Goal: Task Accomplishment & Management: Complete application form

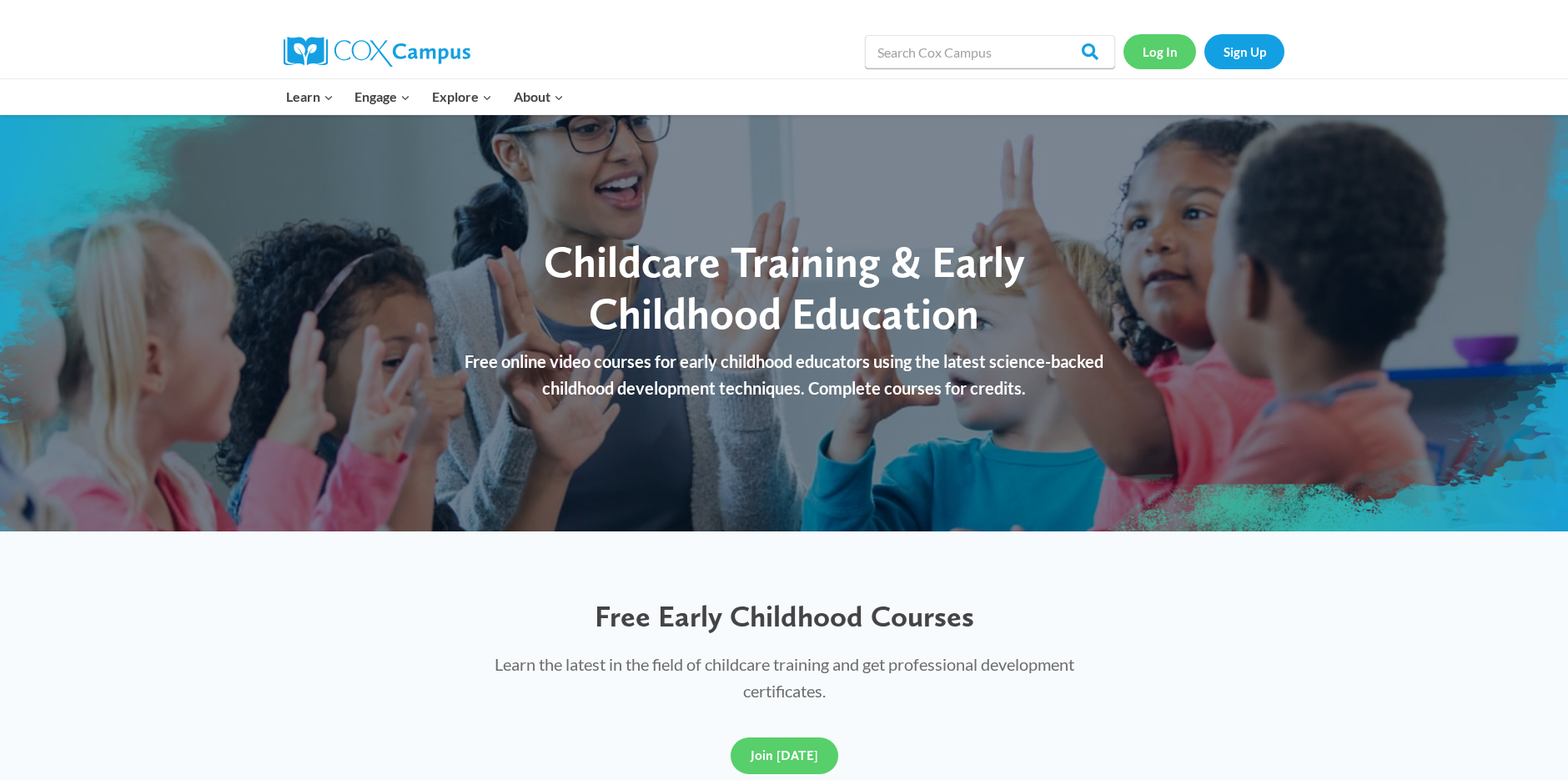
click at [1150, 47] on link "Log In" at bounding box center [1159, 51] width 73 height 34
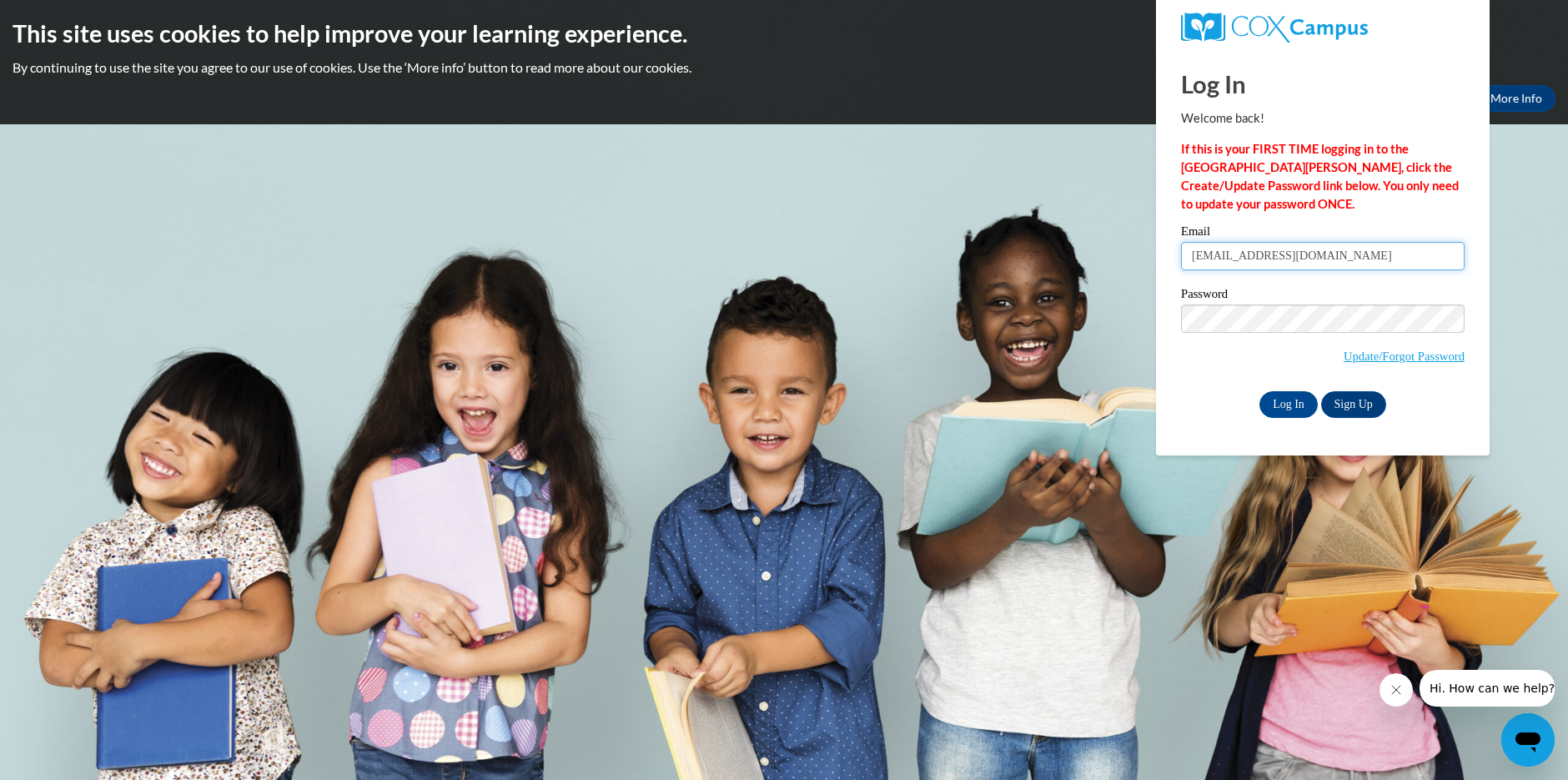
type input "[EMAIL_ADDRESS][DOMAIN_NAME]"
click at [1288, 403] on input "Log In" at bounding box center [1288, 404] width 58 height 26
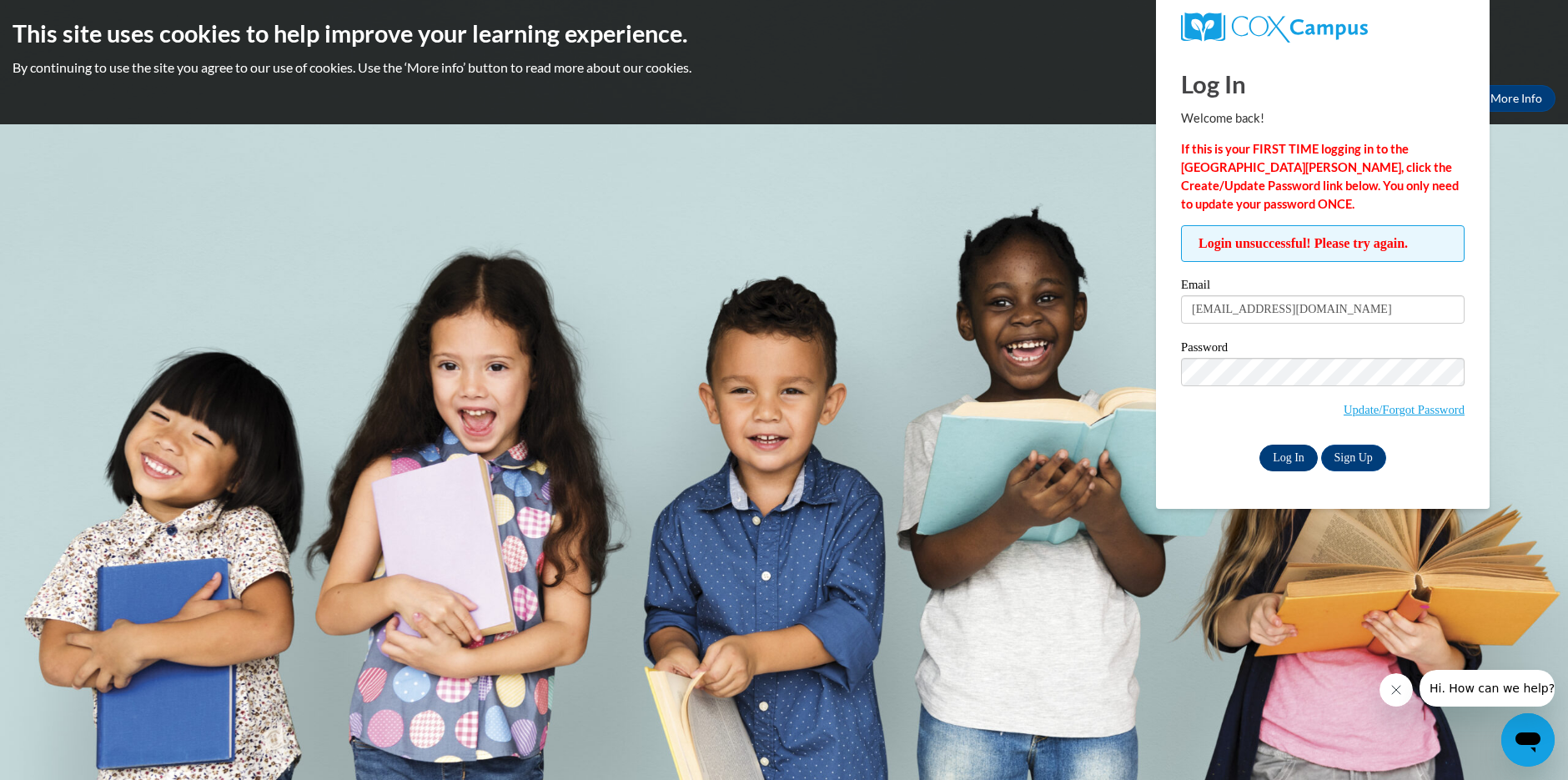
scroll to position [1, 0]
click at [1366, 451] on link "Sign Up" at bounding box center [1353, 458] width 65 height 26
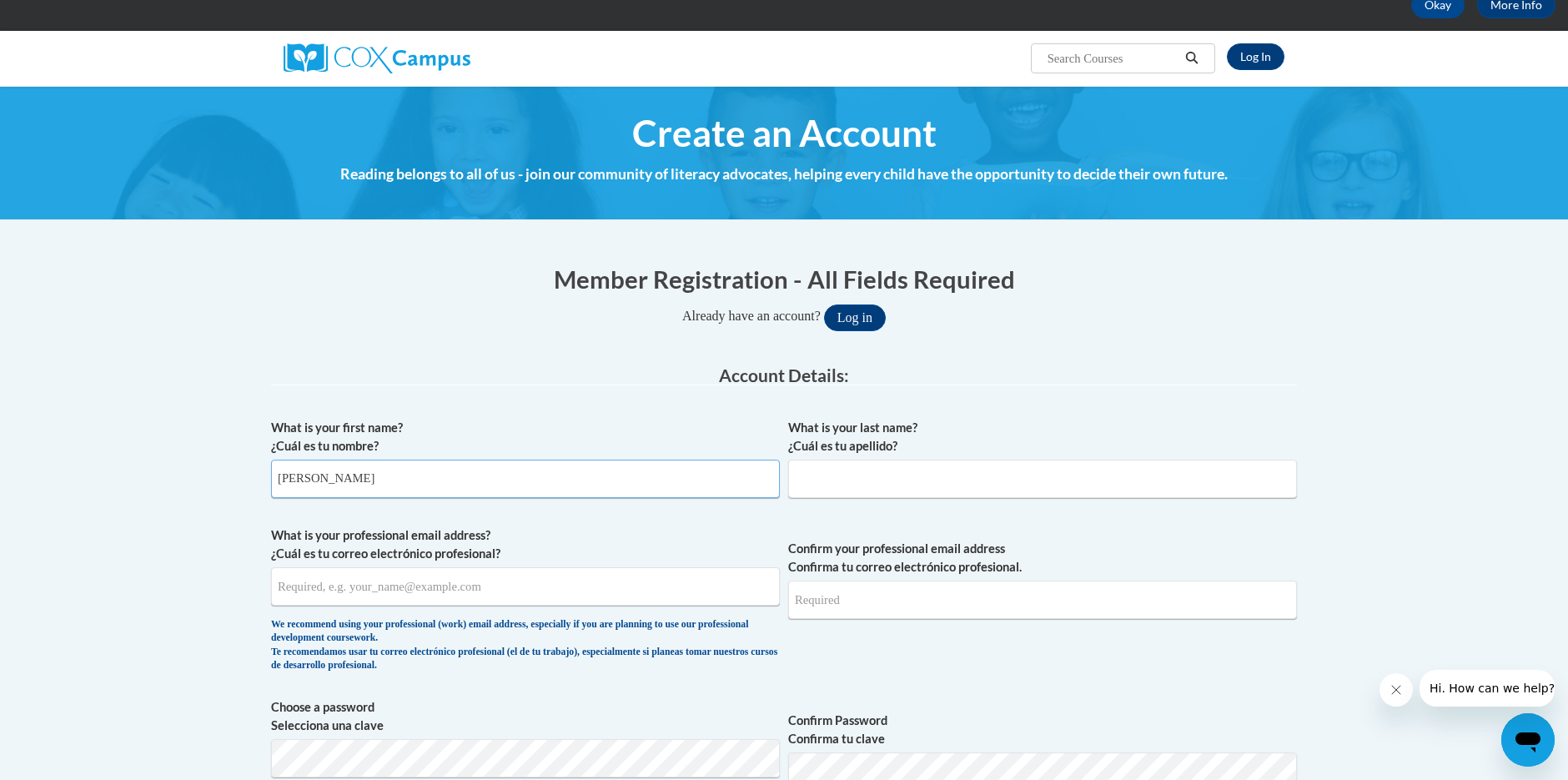
scroll to position [105, 0]
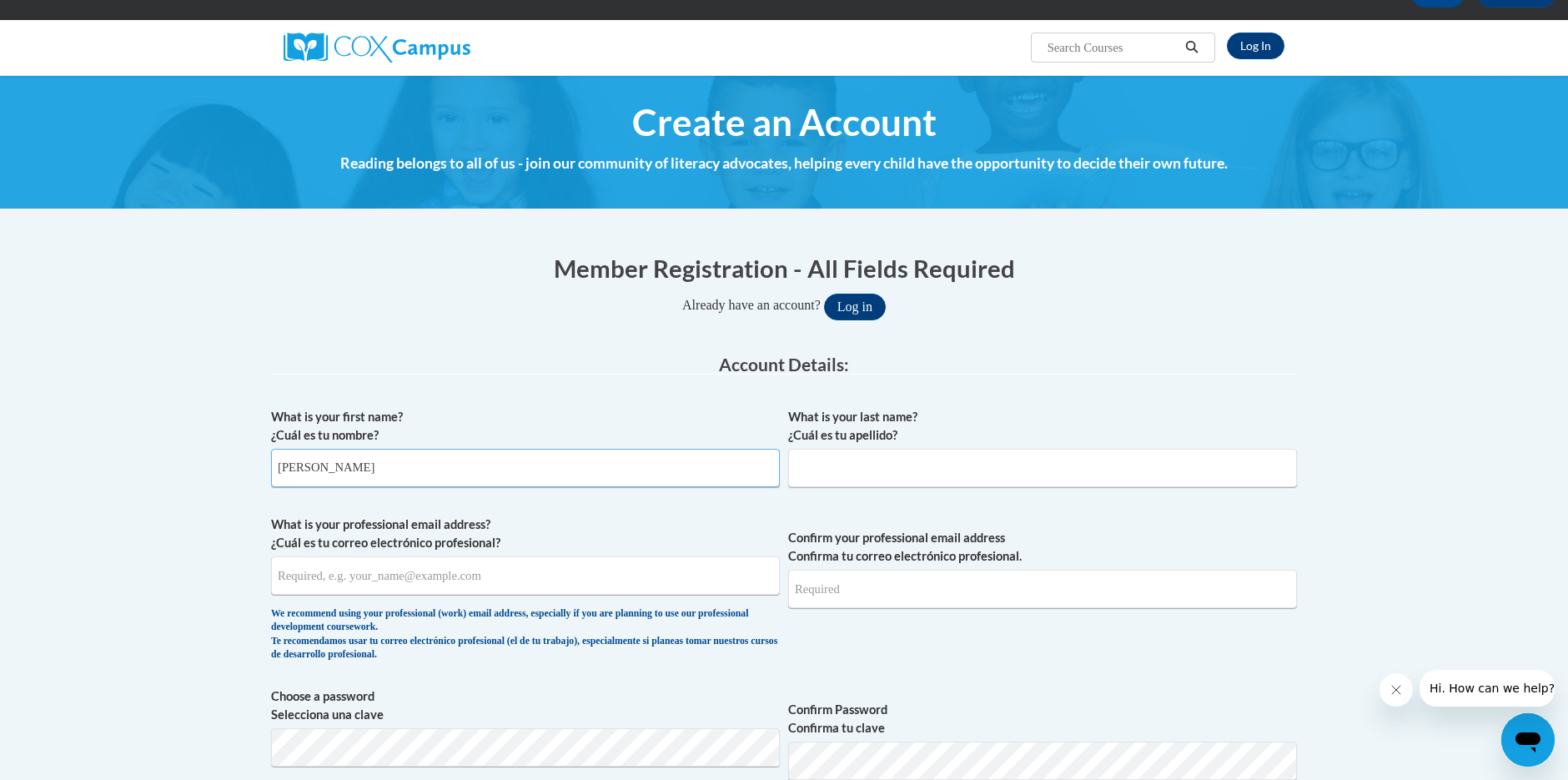
type input "[PERSON_NAME]"
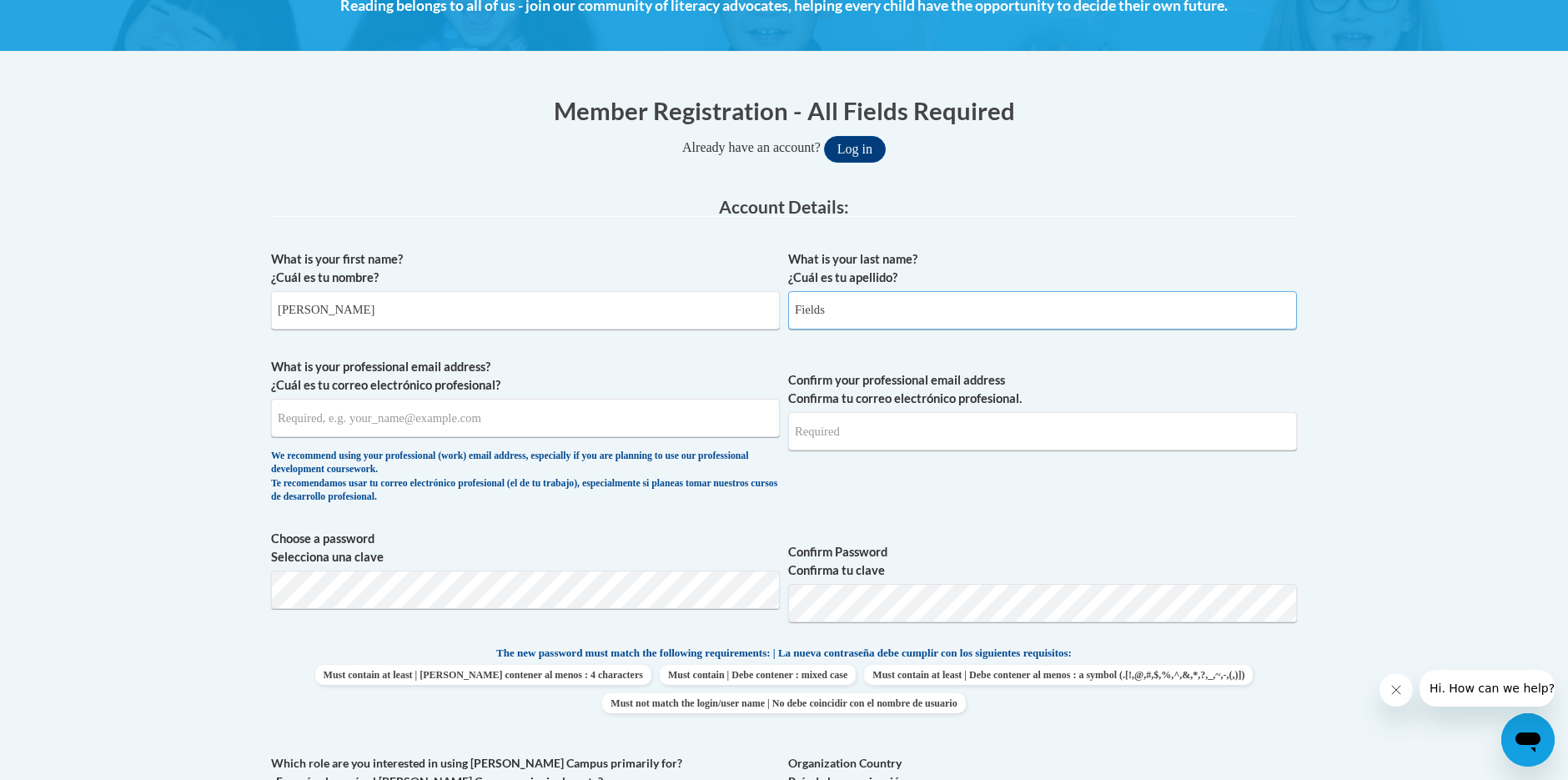
scroll to position [268, 0]
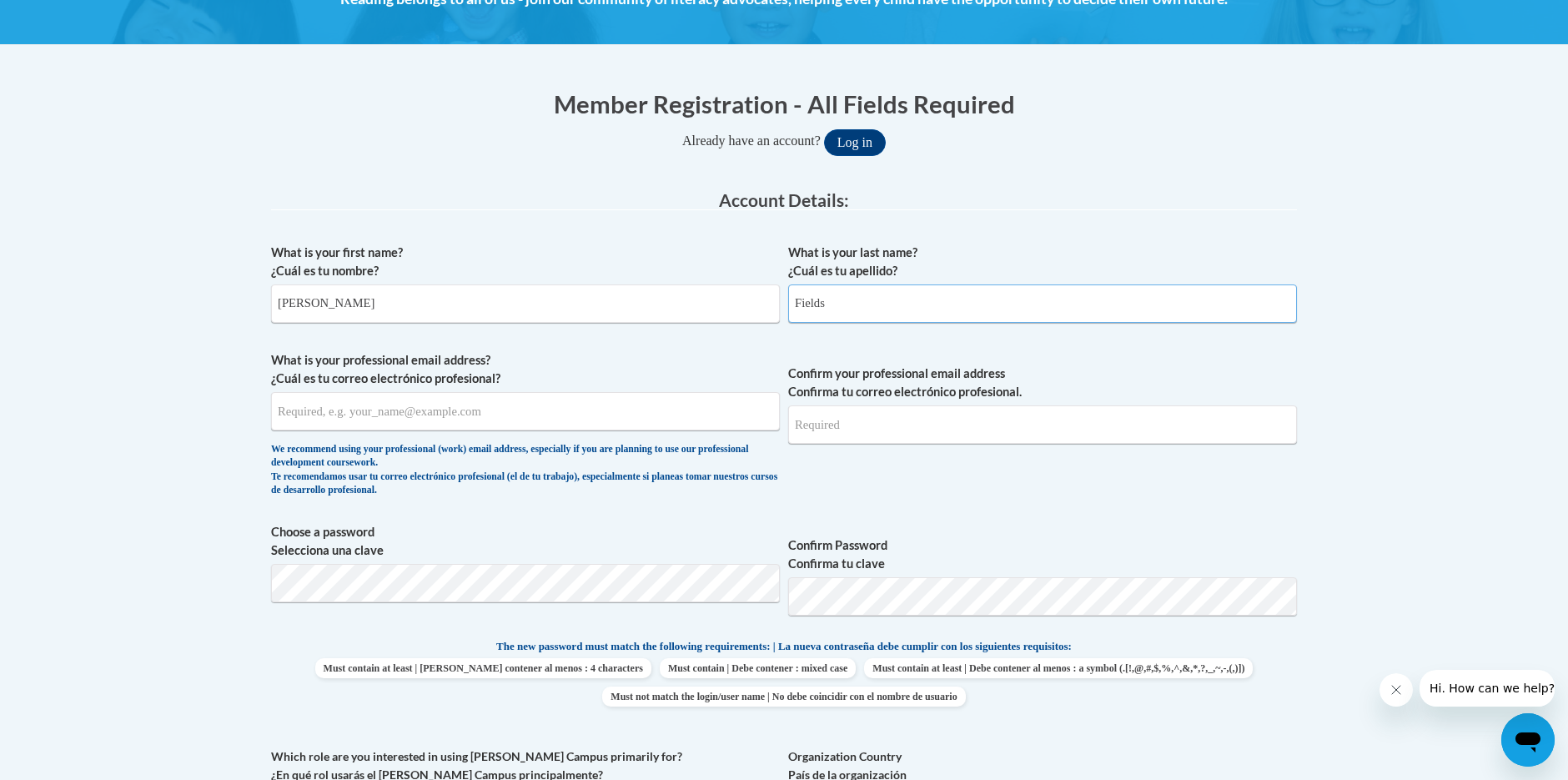
type input "Fields"
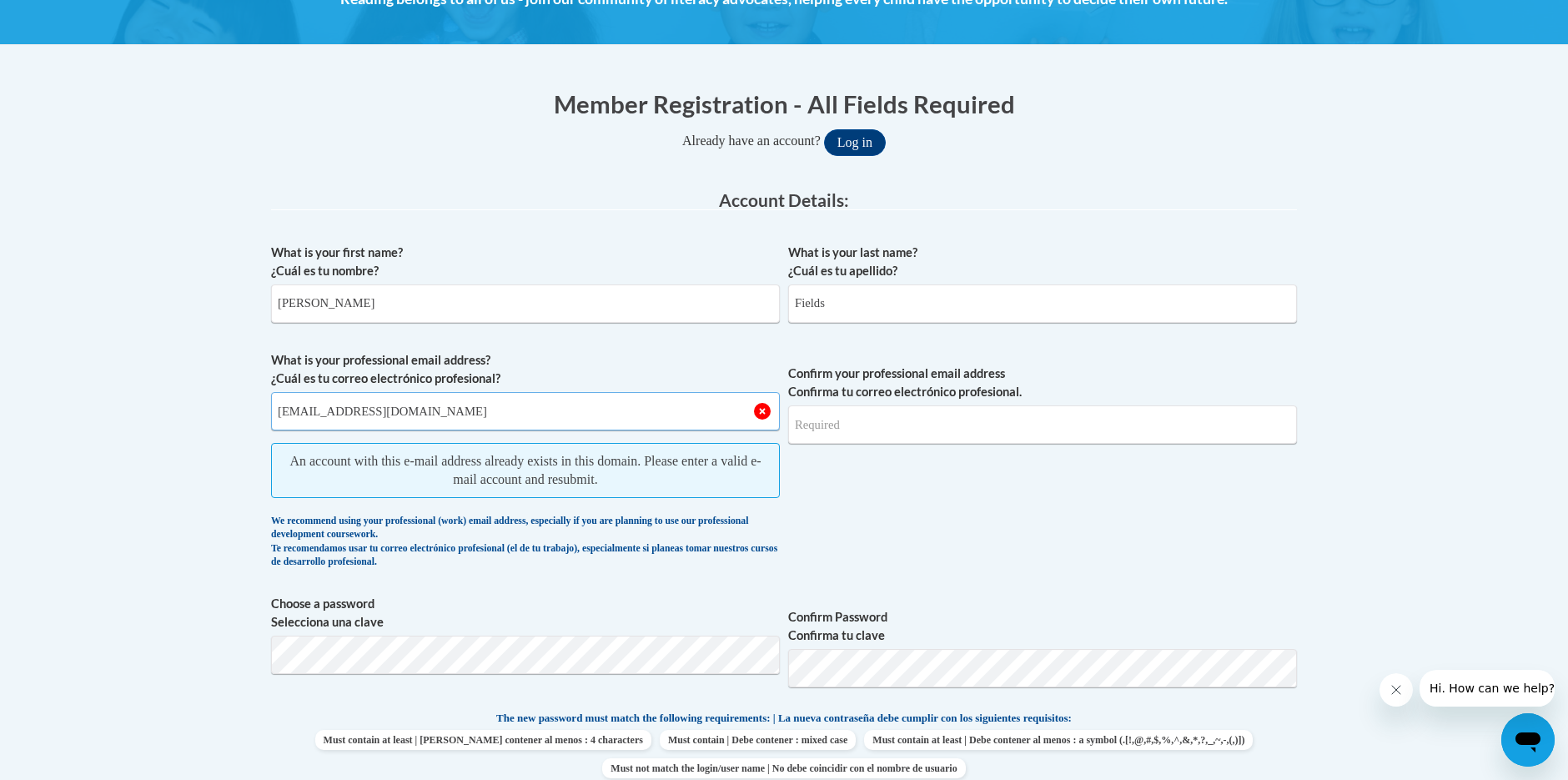
type input "[EMAIL_ADDRESS][DOMAIN_NAME]"
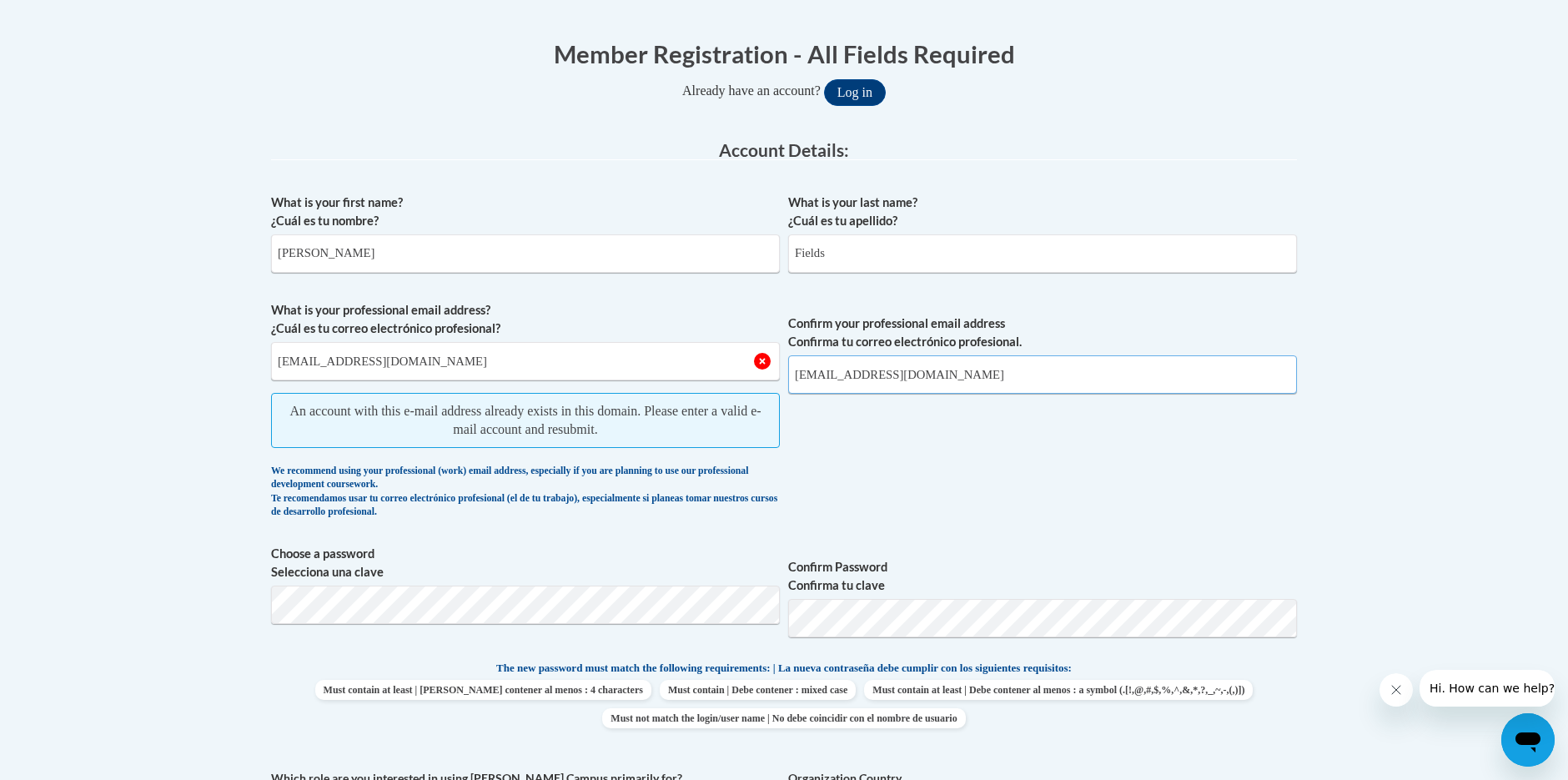
scroll to position [325, 0]
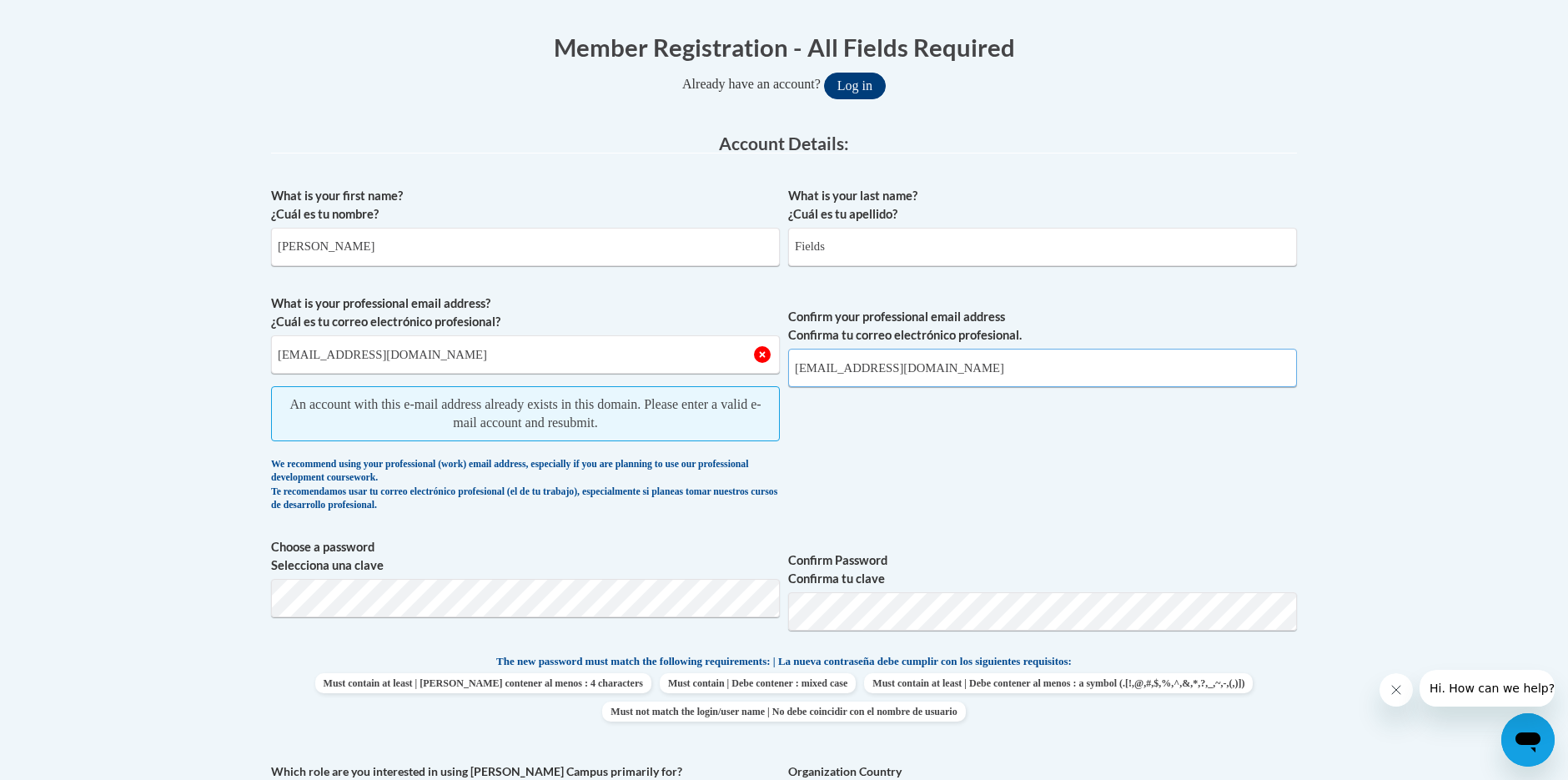
type input "[EMAIL_ADDRESS][DOMAIN_NAME]"
click at [861, 89] on button "Log in" at bounding box center [855, 86] width 62 height 26
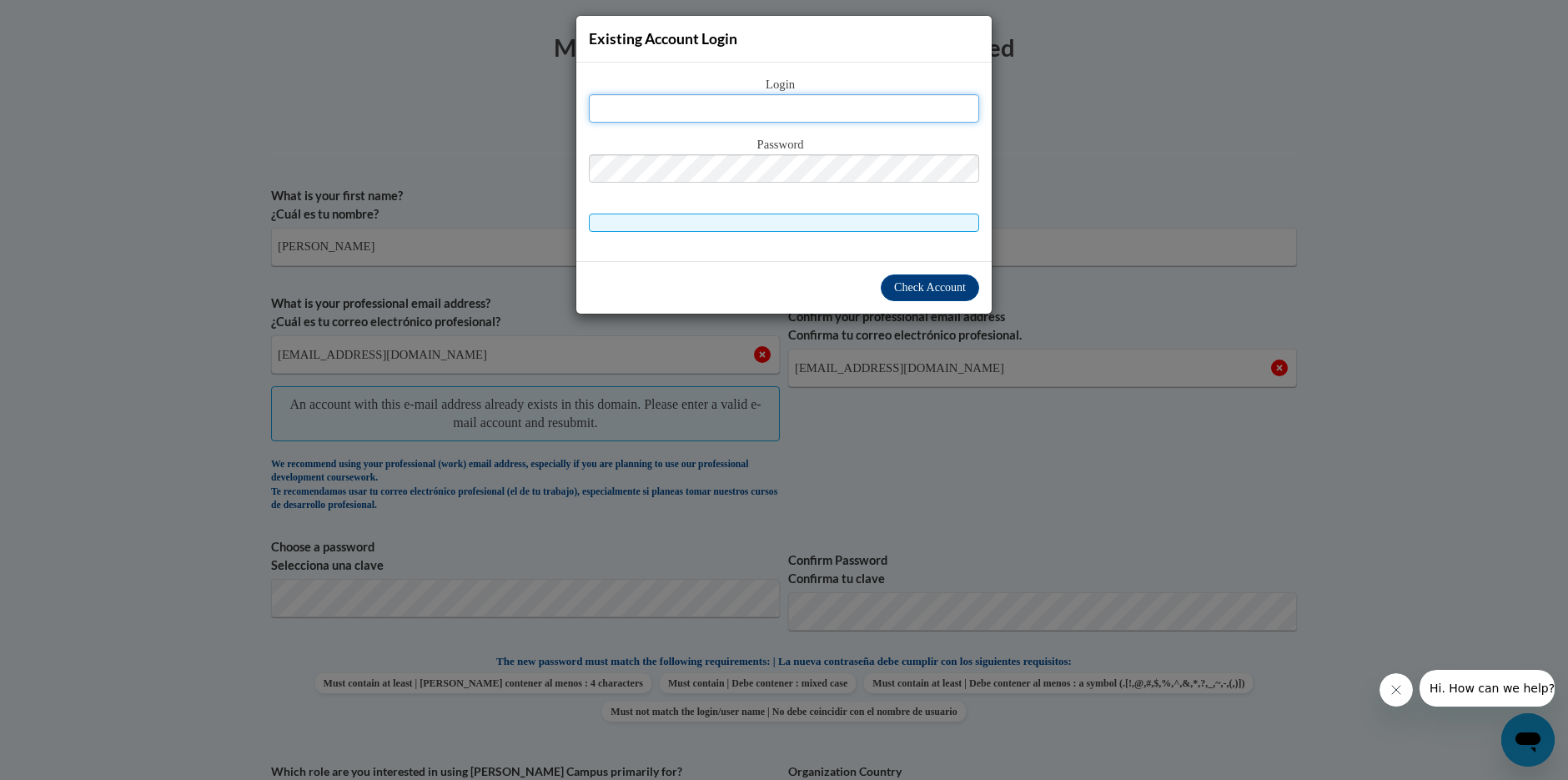
click at [611, 106] on input "text" at bounding box center [784, 108] width 390 height 28
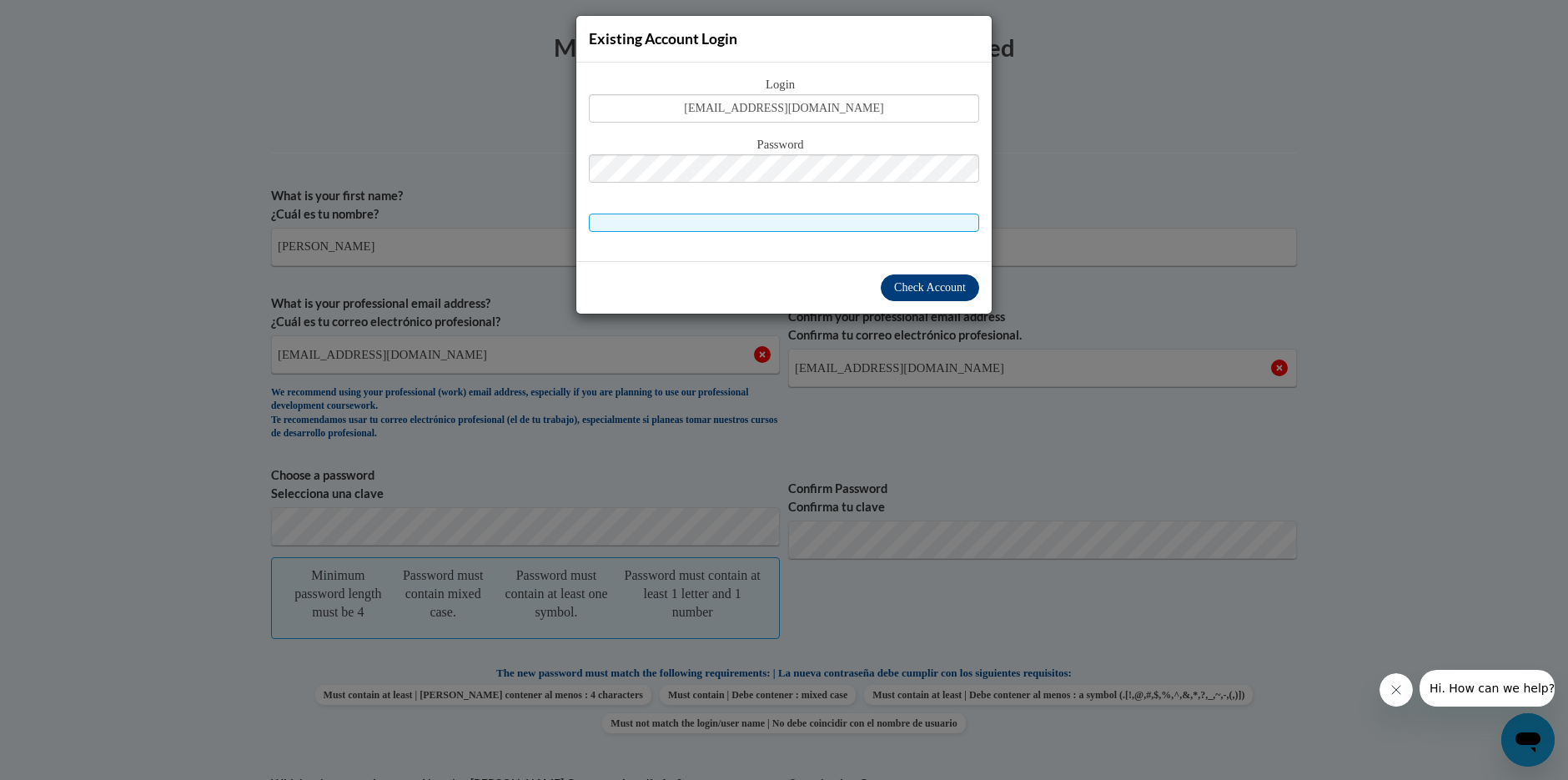
click at [959, 286] on span "Check Account" at bounding box center [929, 286] width 72 height 12
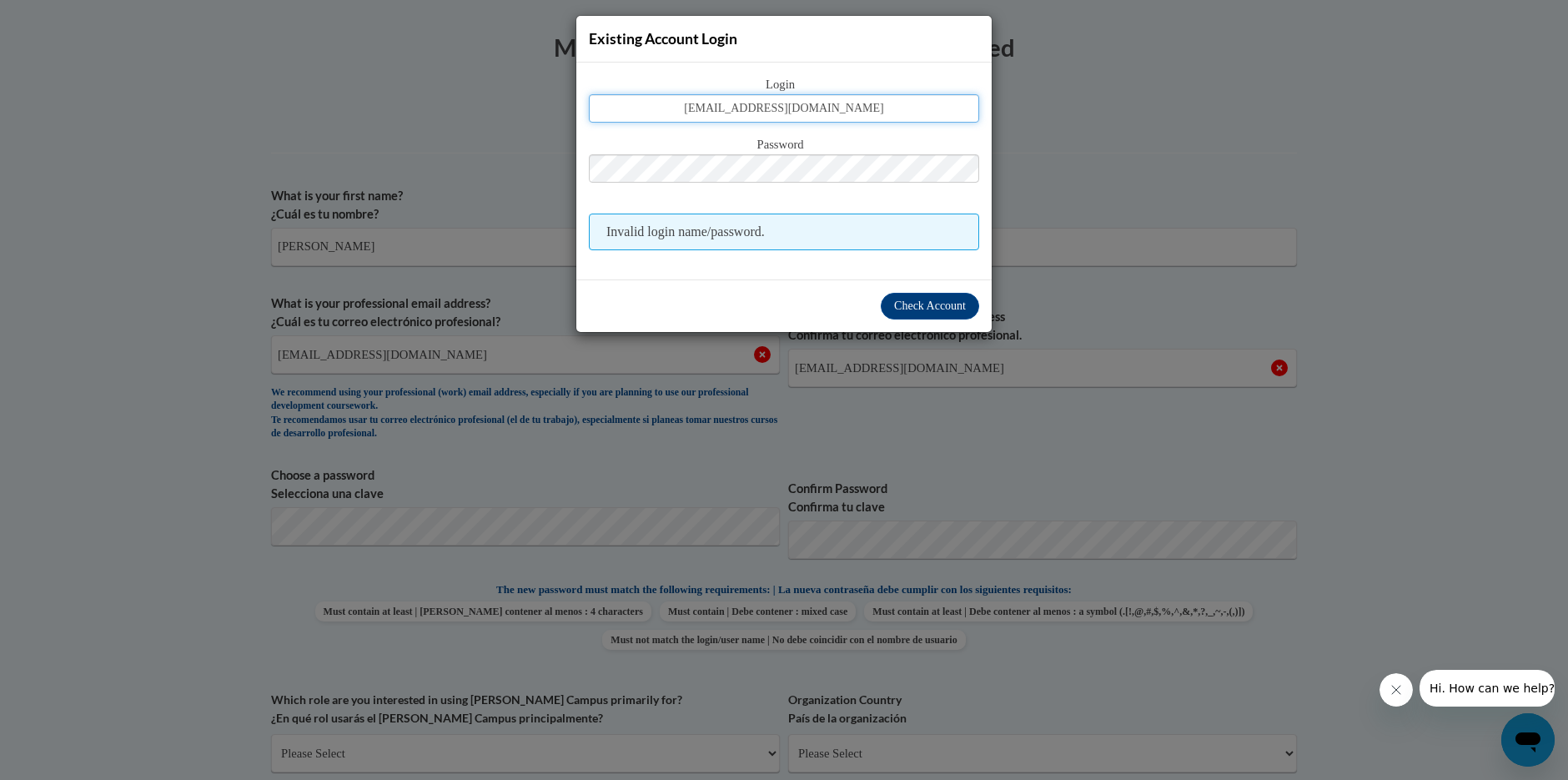
click at [845, 106] on input "[EMAIL_ADDRESS][DOMAIN_NAME]" at bounding box center [784, 108] width 390 height 28
click at [948, 309] on span "Check Account" at bounding box center [929, 305] width 72 height 12
click at [914, 304] on span "Check Account" at bounding box center [929, 305] width 72 height 12
click at [846, 98] on input "jenfields85" at bounding box center [784, 108] width 390 height 28
click at [932, 310] on span "Check Account" at bounding box center [929, 305] width 72 height 12
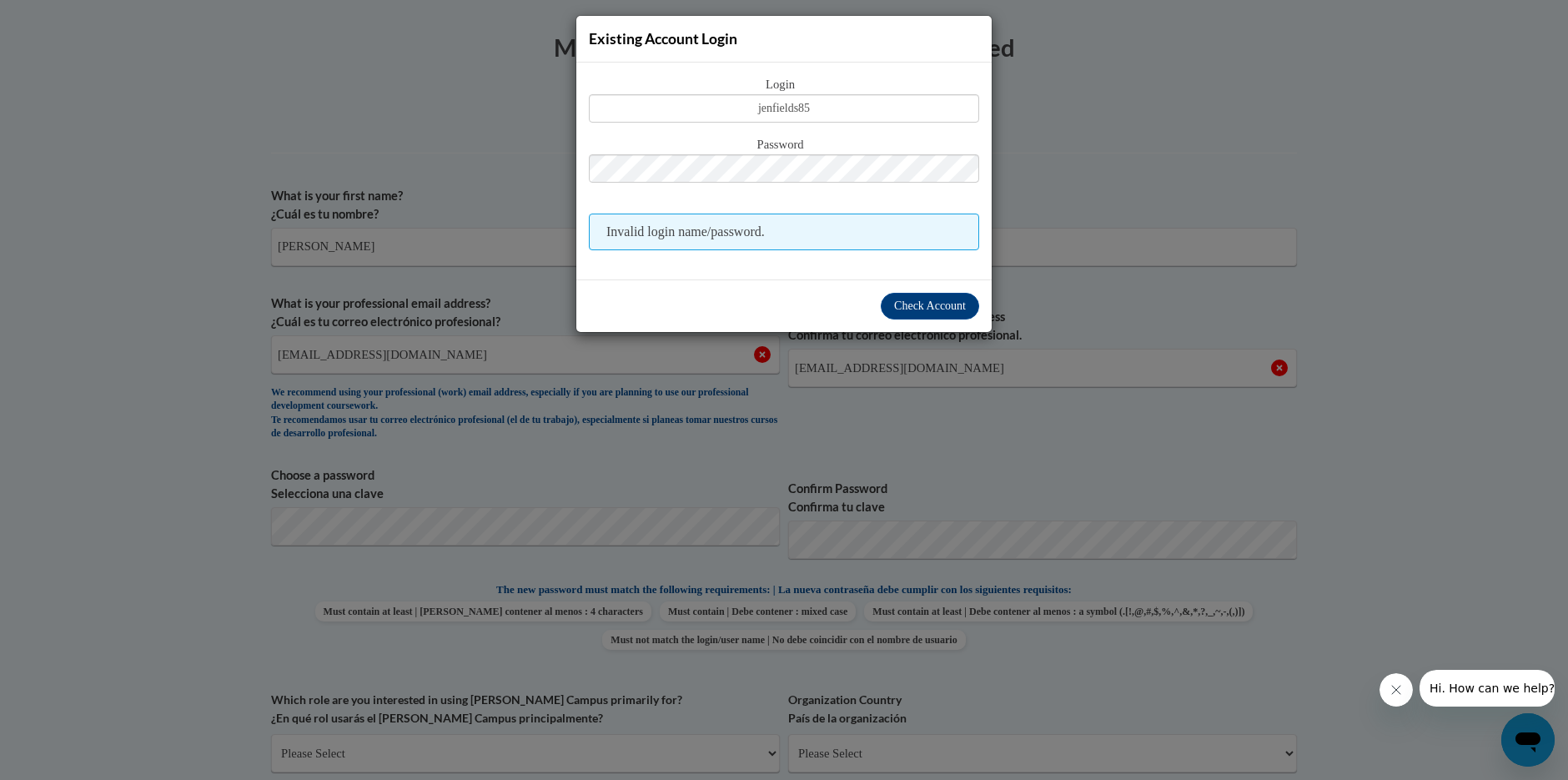
click at [1538, 109] on div "Existing Account Login Login jenfields85 Password Invalid login name/password." at bounding box center [784, 390] width 1568 height 780
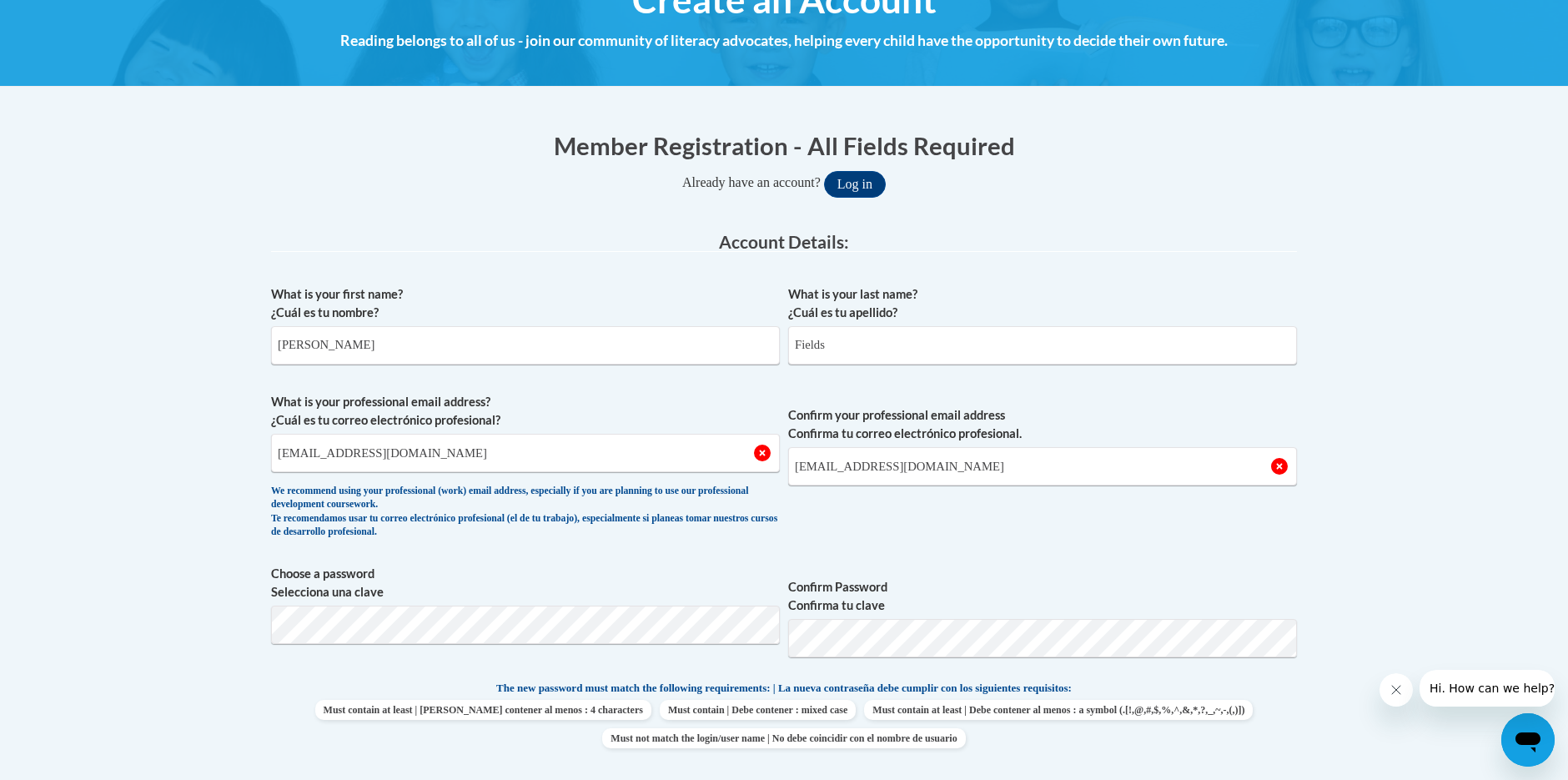
scroll to position [228, 0]
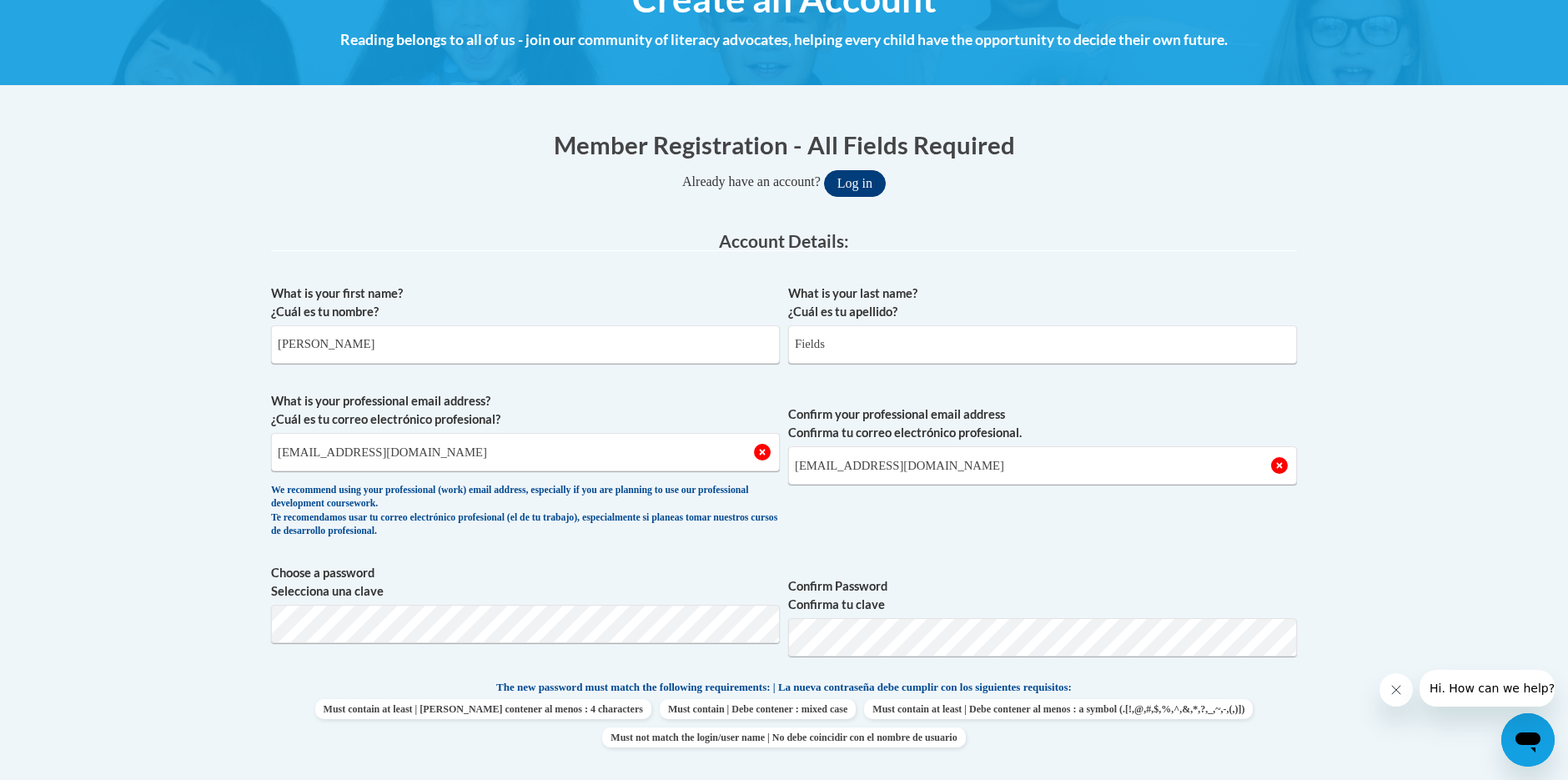
click at [867, 186] on button "Log in" at bounding box center [855, 184] width 62 height 26
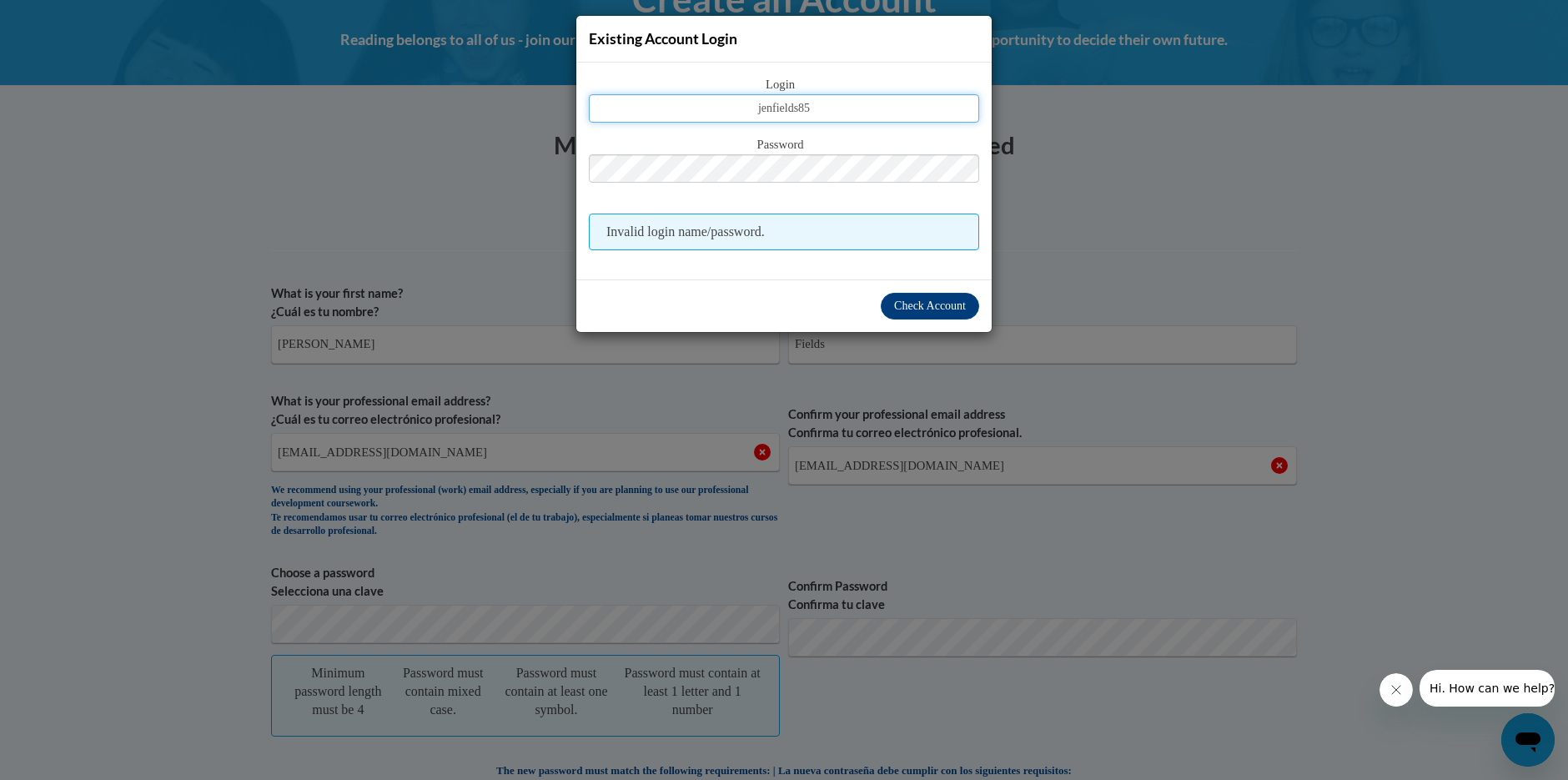
click at [815, 114] on input "jenfields85" at bounding box center [784, 108] width 390 height 28
type input "[EMAIL_ADDRESS][DOMAIN_NAME]"
click at [900, 303] on span "Check Account" at bounding box center [929, 305] width 72 height 12
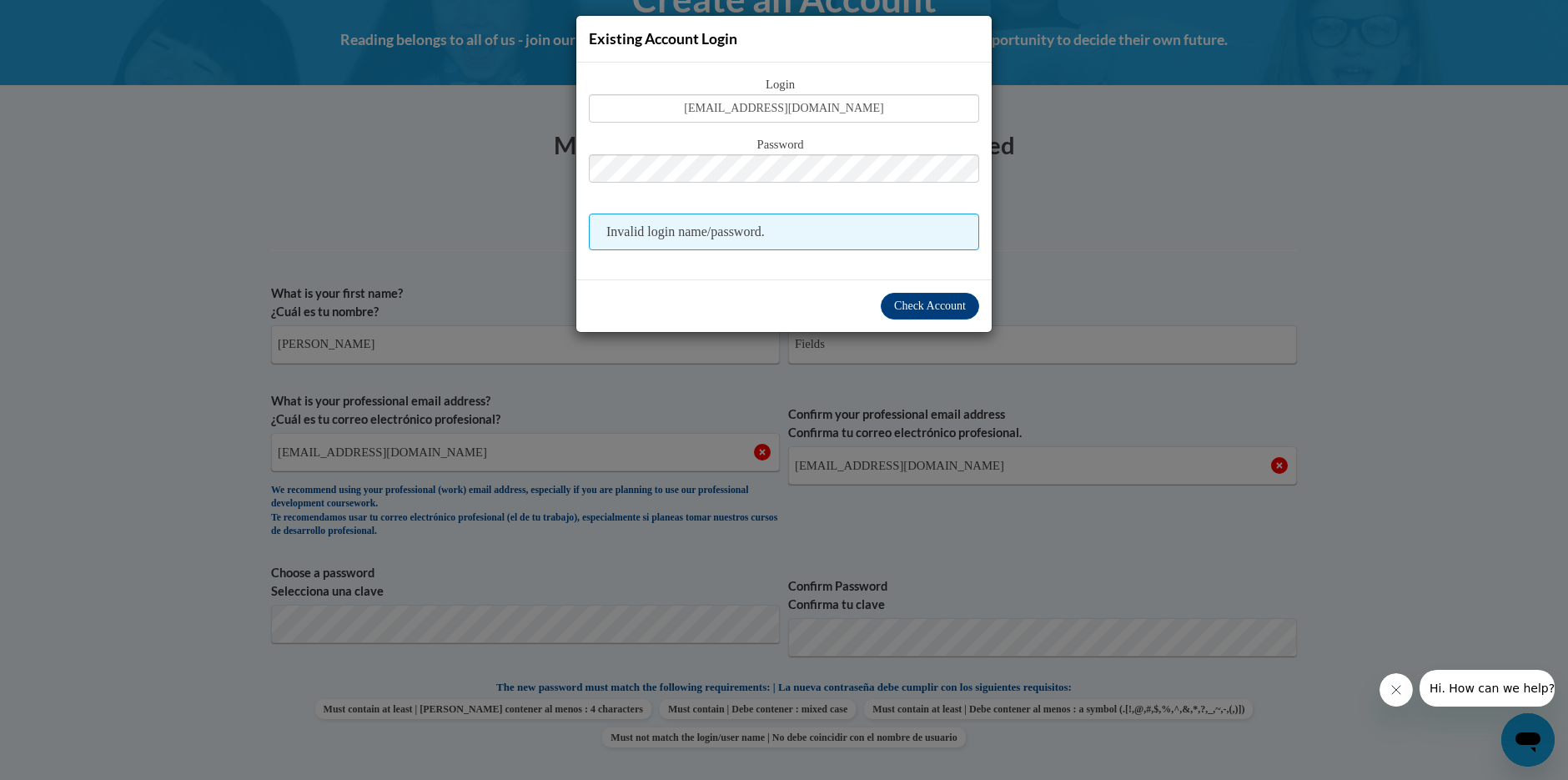
click at [783, 232] on span "Invalid login name/password." at bounding box center [784, 232] width 390 height 37
